Goal: Task Accomplishment & Management: Manage account settings

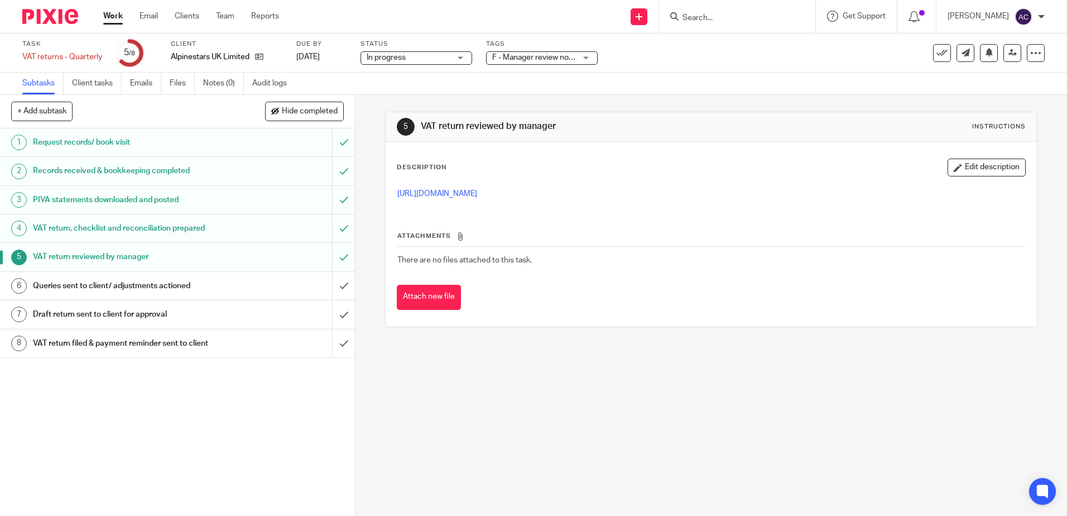
click at [725, 23] on form at bounding box center [740, 16] width 119 height 14
click at [704, 16] on input "Search" at bounding box center [731, 18] width 100 height 10
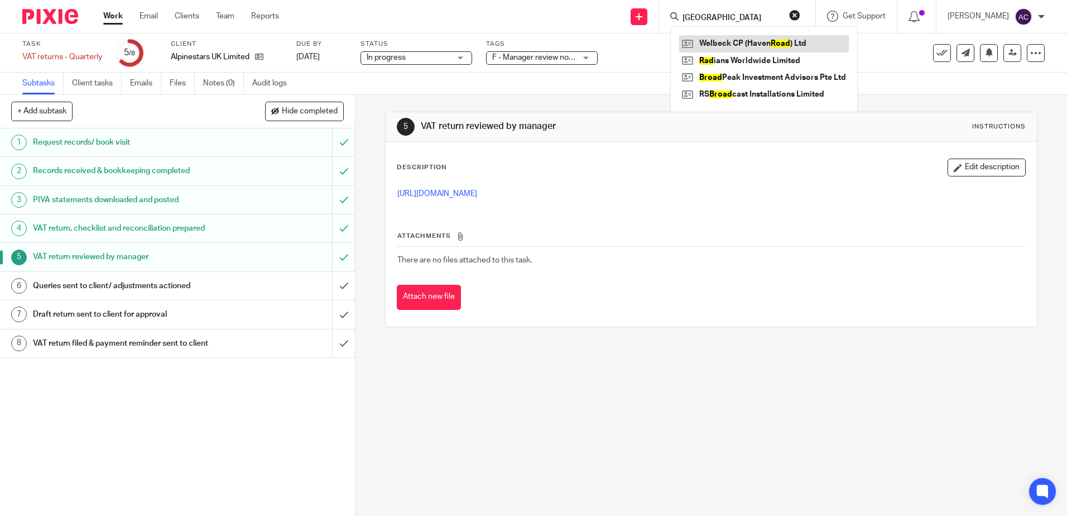
type input "haven road"
click at [732, 45] on link at bounding box center [764, 43] width 170 height 17
click at [768, 42] on link at bounding box center [764, 43] width 170 height 17
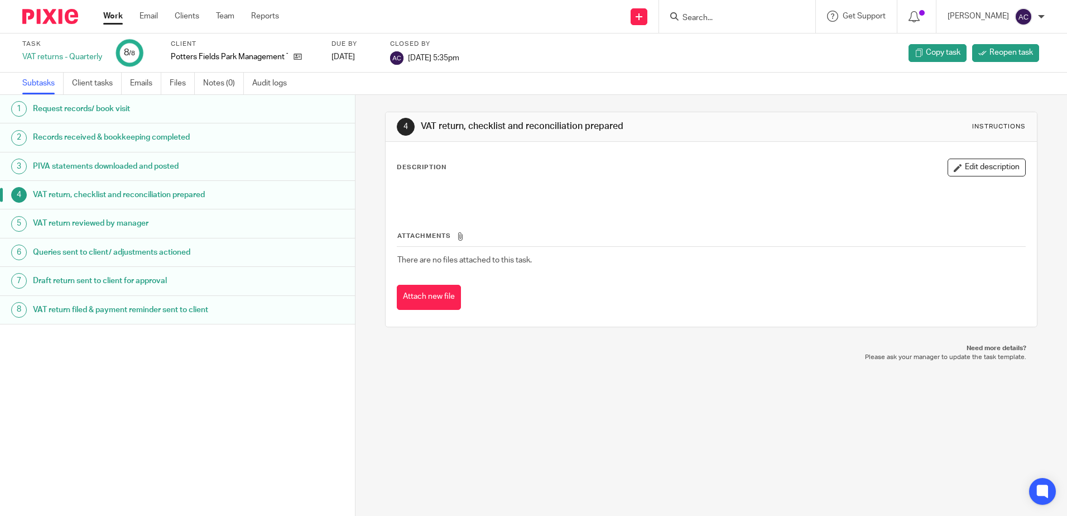
click at [696, 17] on input "Search" at bounding box center [731, 18] width 100 height 10
type input "smith & sinclair"
click at [748, 40] on link at bounding box center [766, 43] width 174 height 17
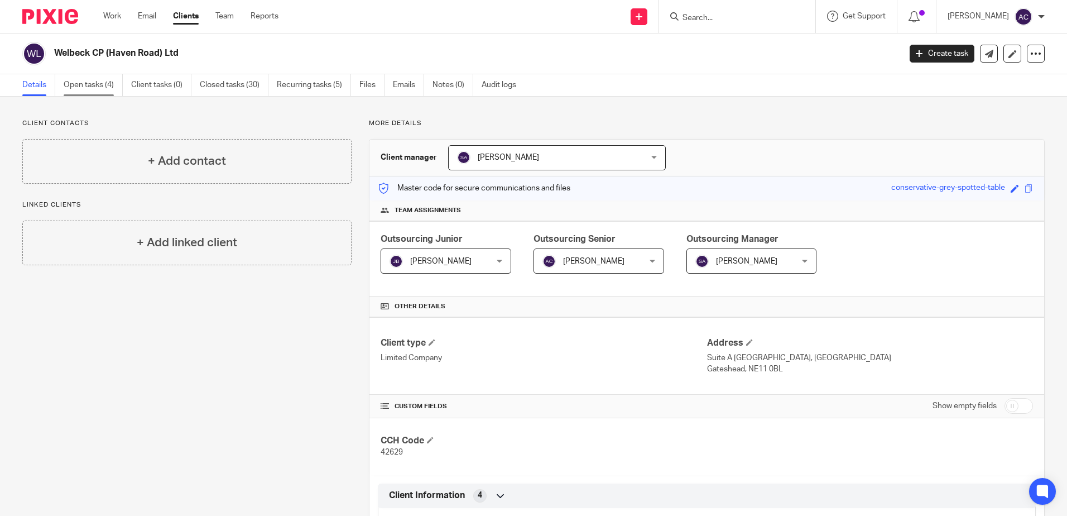
click at [81, 80] on link "Open tasks (4)" at bounding box center [93, 85] width 59 height 22
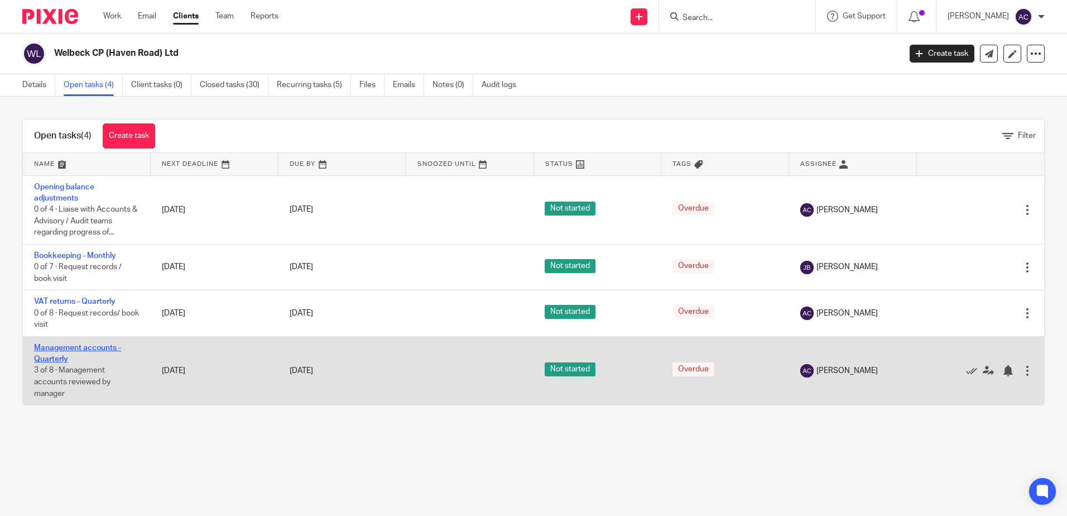
click at [89, 345] on link "Management accounts - Quarterly" at bounding box center [77, 353] width 87 height 19
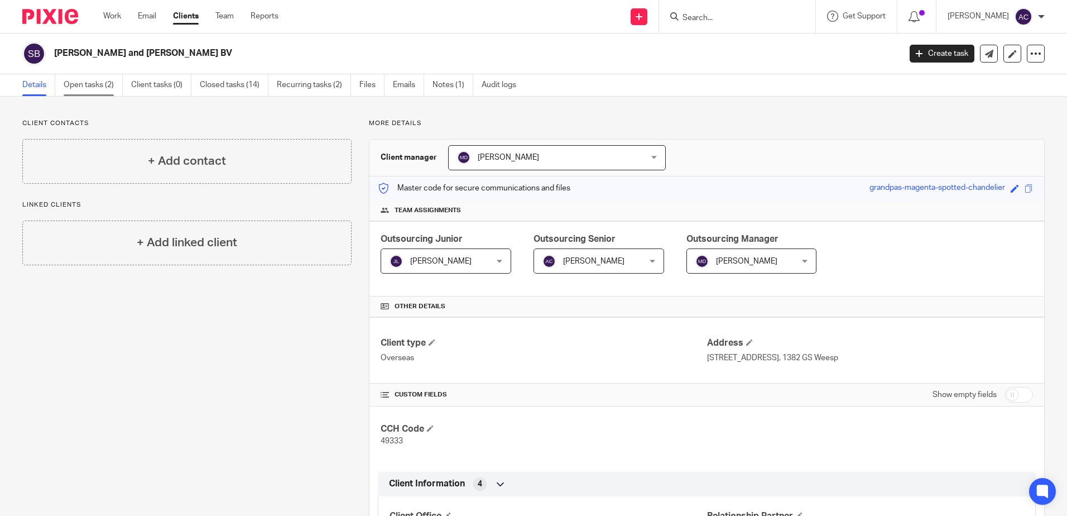
click at [83, 89] on link "Open tasks (2)" at bounding box center [93, 85] width 59 height 22
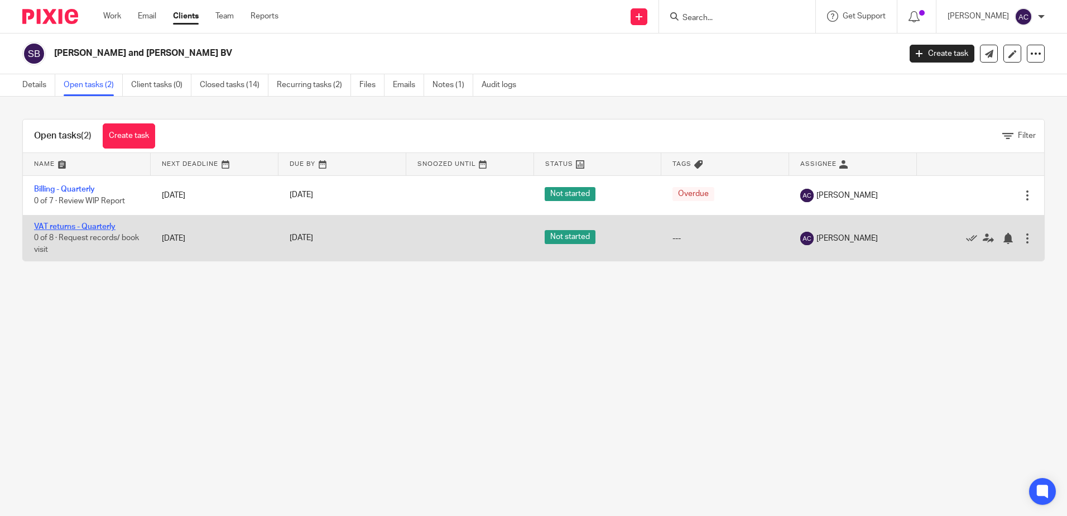
click at [79, 227] on link "VAT returns - Quarterly" at bounding box center [74, 227] width 81 height 8
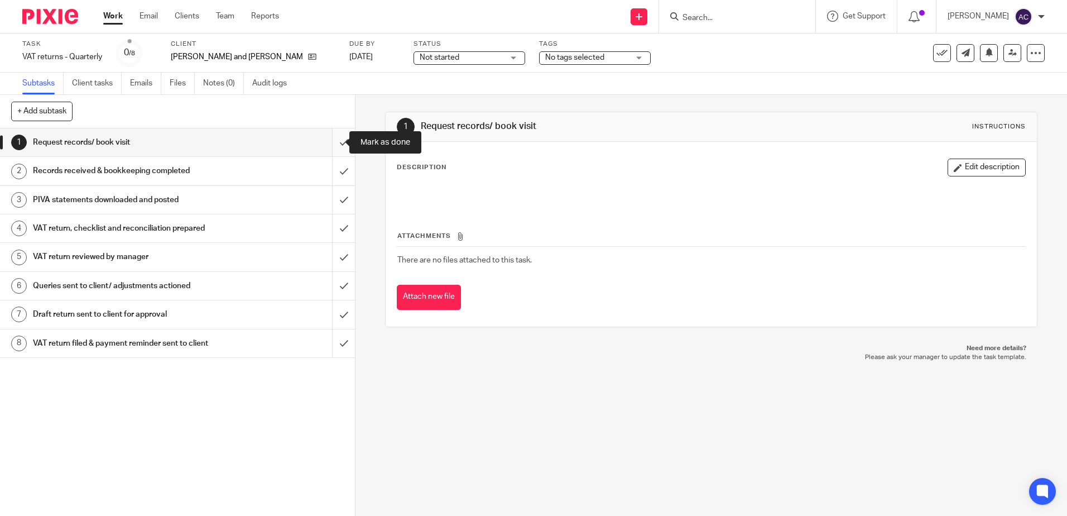
click at [337, 140] on input "submit" at bounding box center [177, 142] width 355 height 28
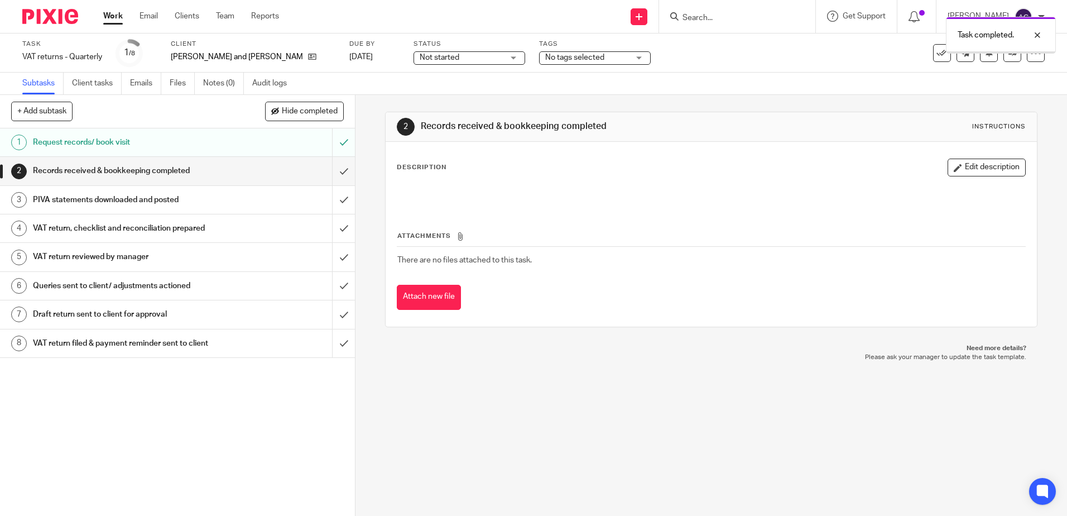
click at [331, 173] on input "submit" at bounding box center [177, 171] width 355 height 28
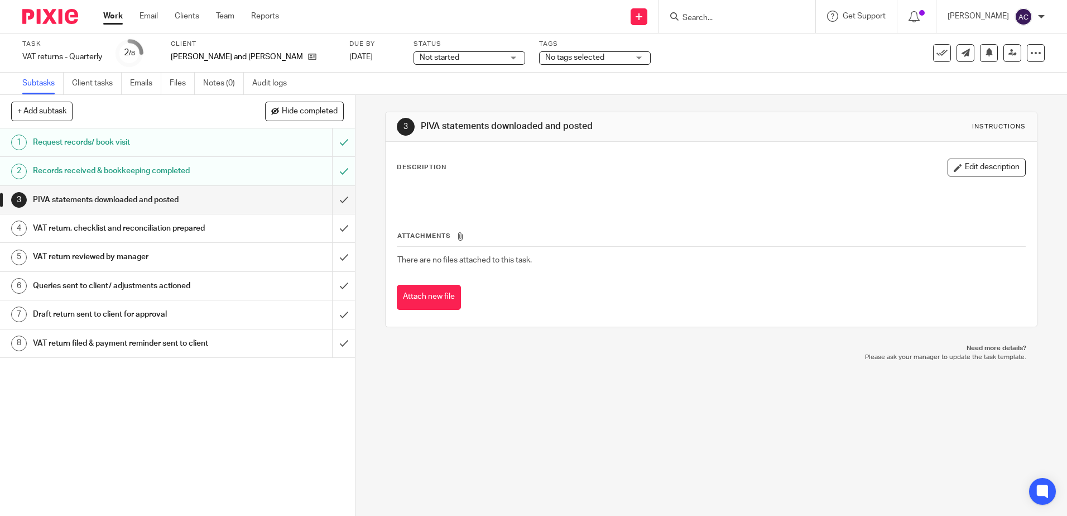
click at [331, 200] on input "submit" at bounding box center [177, 200] width 355 height 28
